Goal: Go to known website: Access a specific website the user already knows

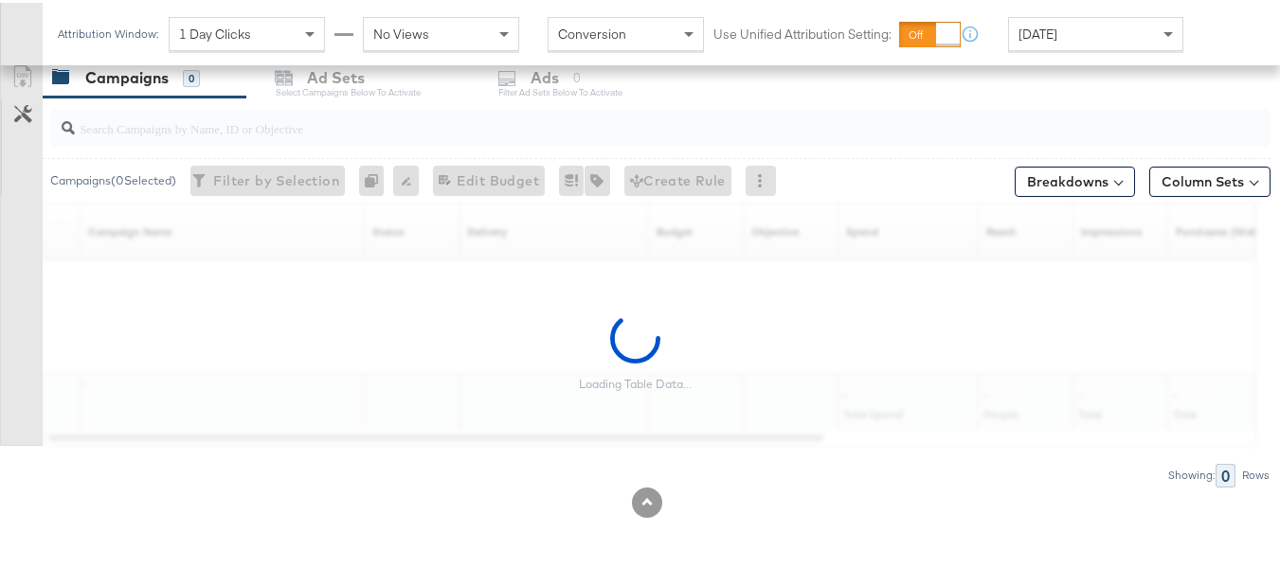
click at [69, 32] on div "Attribution Window:" at bounding box center [108, 31] width 102 height 13
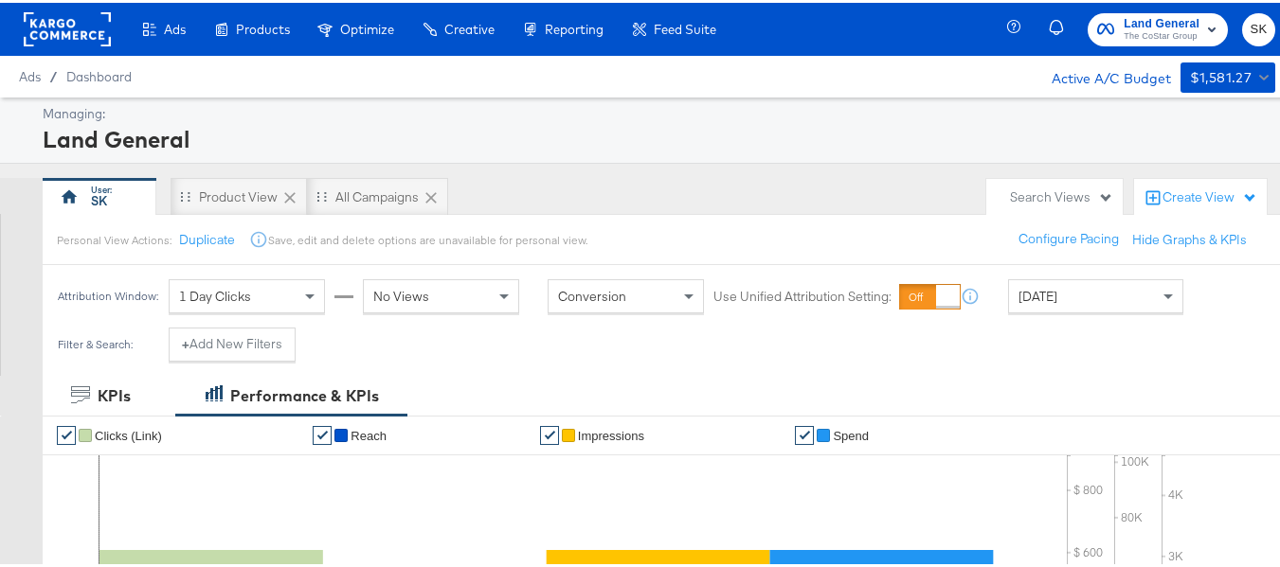
click at [44, 30] on rect at bounding box center [67, 26] width 87 height 34
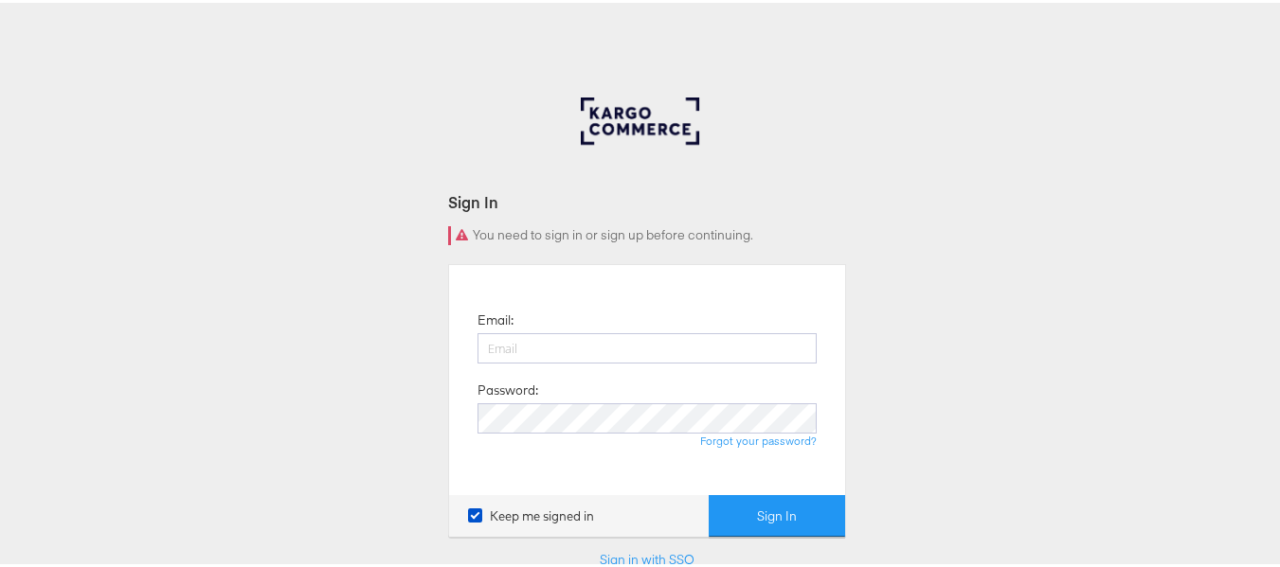
type input "[PERSON_NAME][EMAIL_ADDRESS][DOMAIN_NAME]"
click at [809, 528] on button "Sign In" at bounding box center [776, 514] width 136 height 43
